Goal: Navigation & Orientation: Find specific page/section

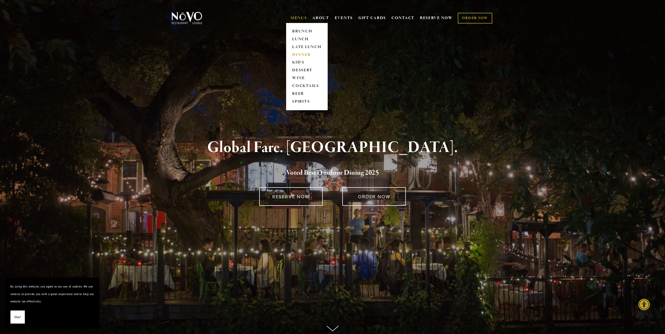
click at [297, 55] on link "DINNER" at bounding box center [306, 55] width 33 height 8
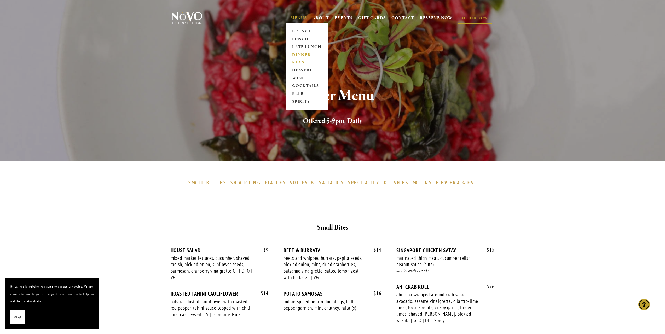
click at [297, 63] on link "KID'S" at bounding box center [306, 63] width 33 height 8
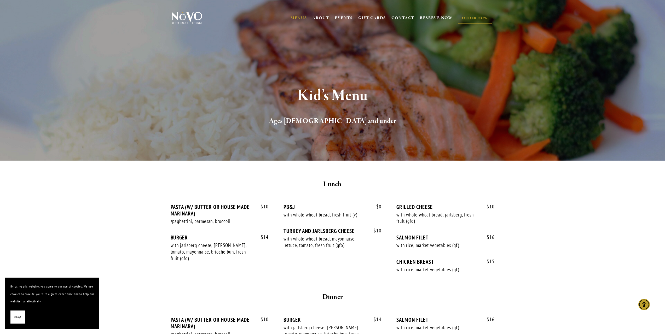
click at [180, 17] on img at bounding box center [187, 17] width 33 height 13
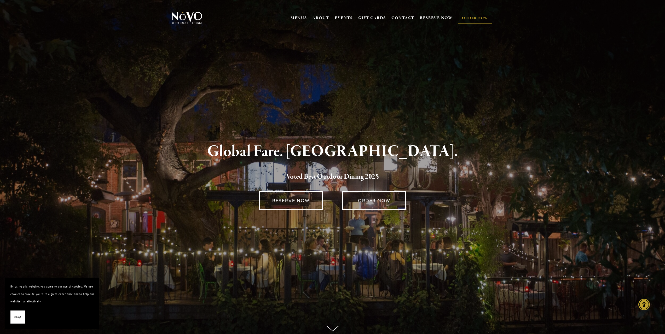
click at [13, 316] on button "Okay!" at bounding box center [17, 316] width 14 height 13
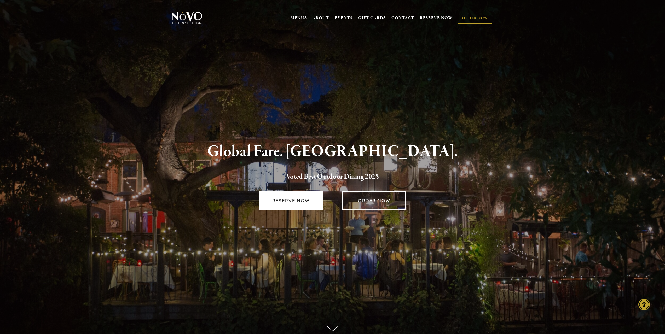
click at [286, 200] on link "RESERVE NOW" at bounding box center [290, 200] width 63 height 19
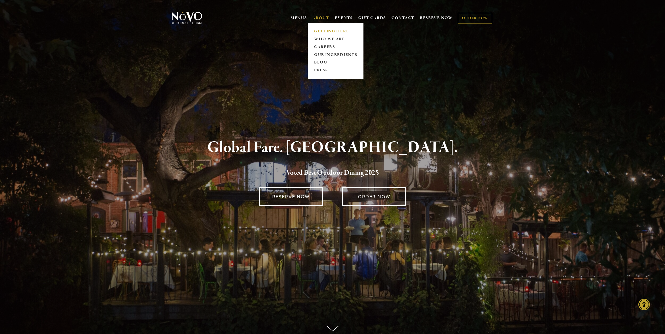
click at [325, 31] on link "GETTING HERE" at bounding box center [335, 31] width 46 height 8
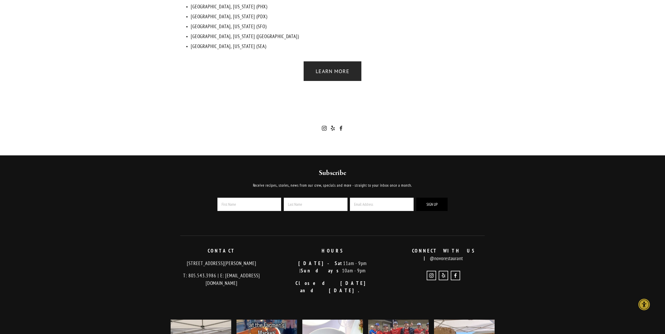
scroll to position [1253, 0]
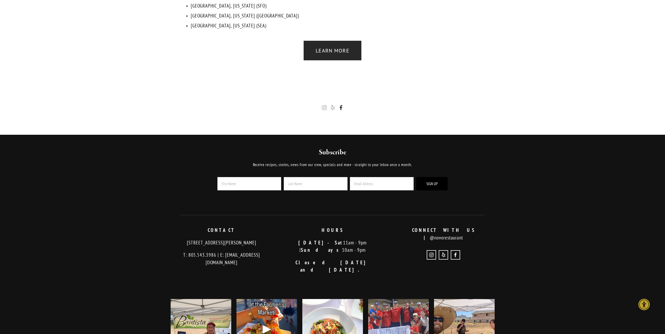
click at [342, 105] on use "Novo Restaurant and Lounge" at bounding box center [340, 107] width 3 height 5
